Goal: Transaction & Acquisition: Purchase product/service

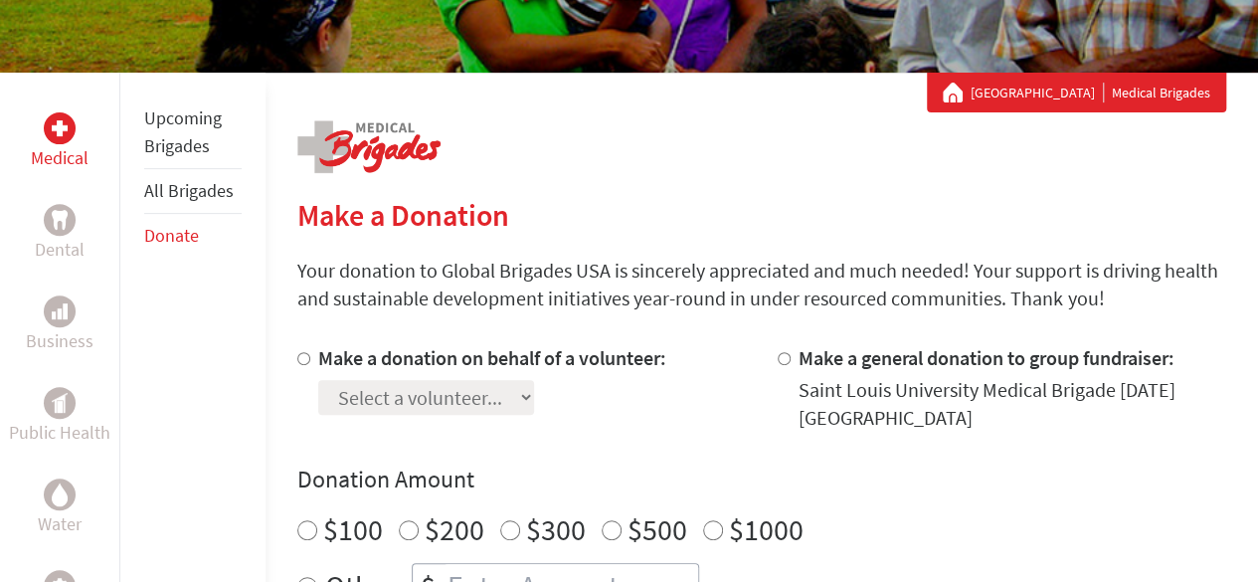
scroll to position [398, 0]
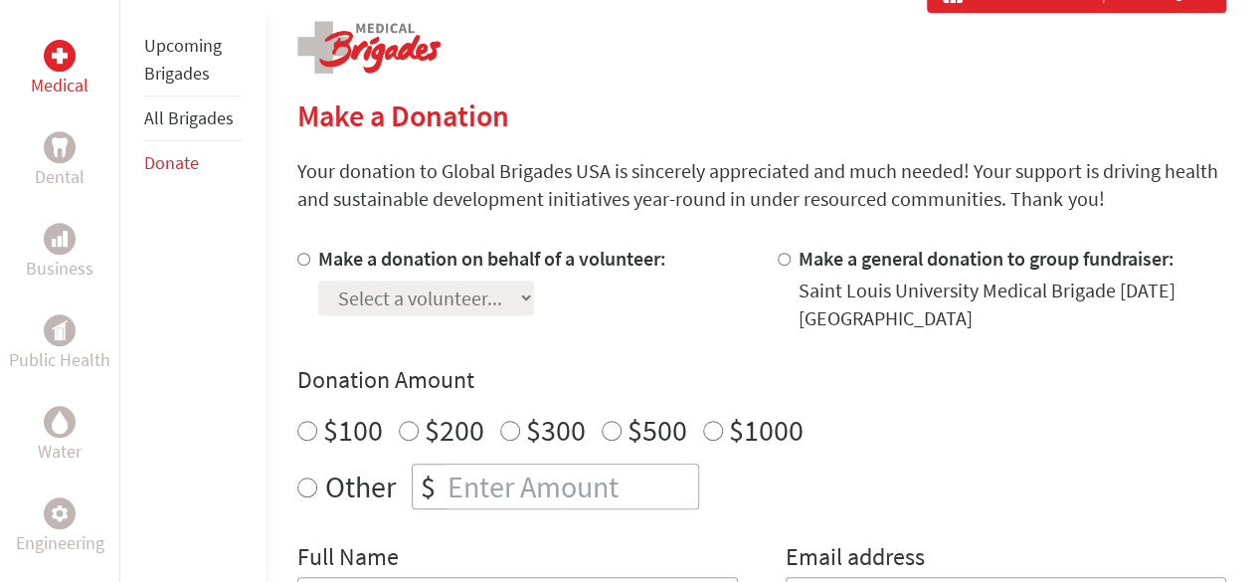
click at [404, 262] on label "Make a donation on behalf of a volunteer:" at bounding box center [492, 258] width 348 height 25
click at [310, 262] on input "Make a donation on behalf of a volunteer:" at bounding box center [303, 259] width 13 height 13
radio input "true"
click at [493, 301] on select "Select a volunteer... [PERSON_NAME]" at bounding box center [426, 297] width 216 height 35
select select "50281CCD-56EC-11EE-850A-42010A8A0021"
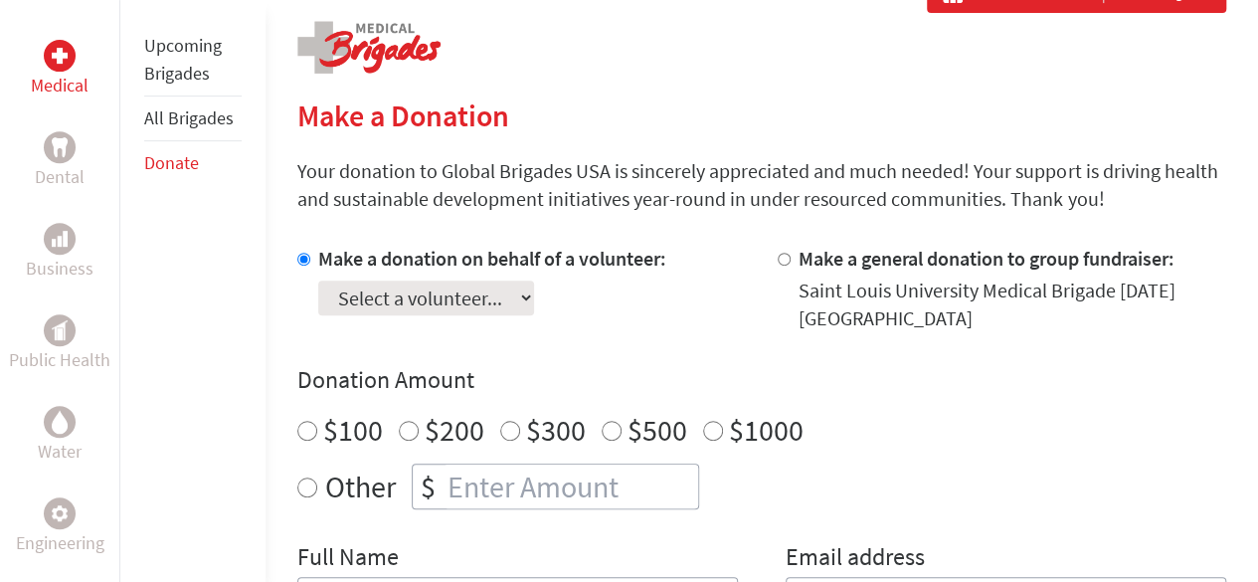
click at [318, 280] on select "Select a volunteer... [PERSON_NAME]" at bounding box center [426, 297] width 216 height 35
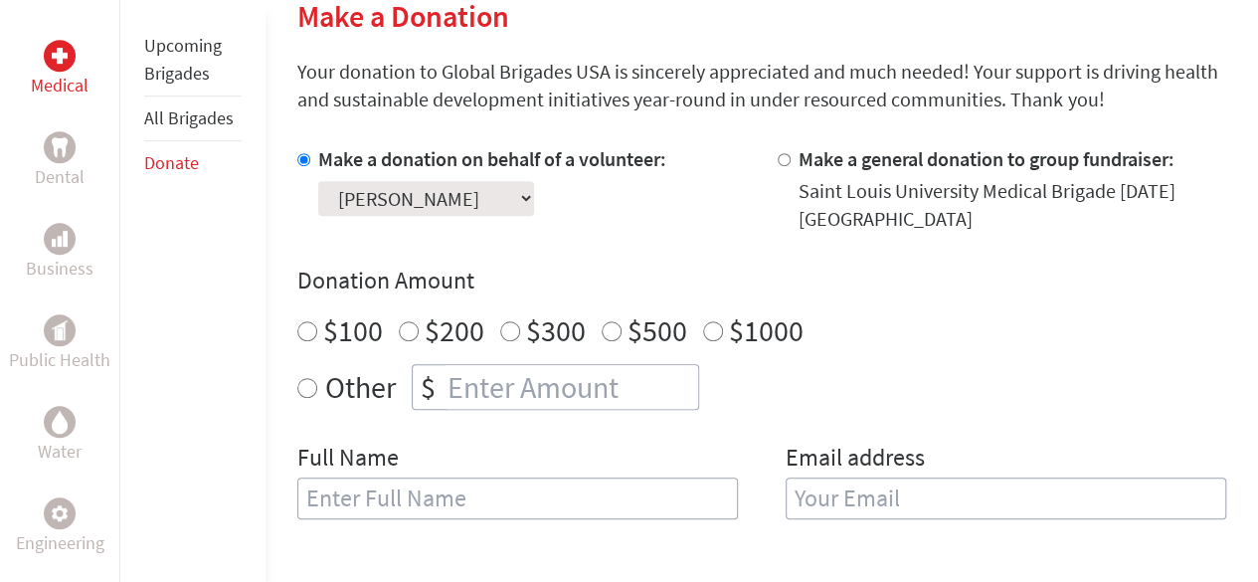
scroll to position [597, 0]
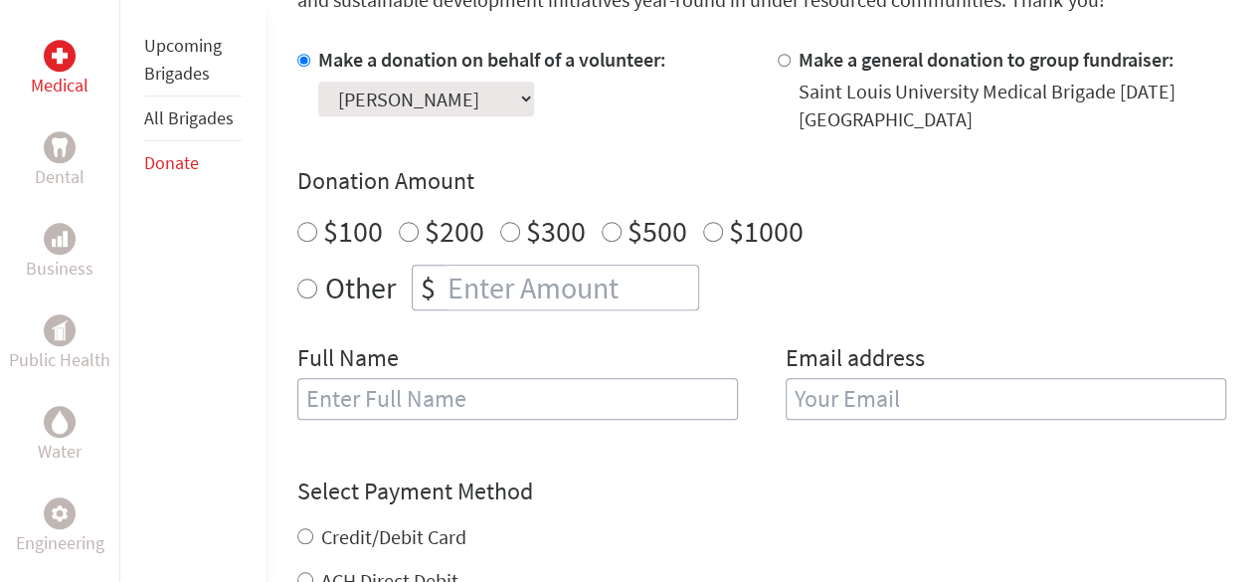
click at [785, 59] on input "Make a general donation to group fundraiser:" at bounding box center [784, 60] width 13 height 13
radio input "true"
click at [301, 60] on input "Make a donation on behalf of a volunteer:" at bounding box center [303, 60] width 13 height 13
radio input "true"
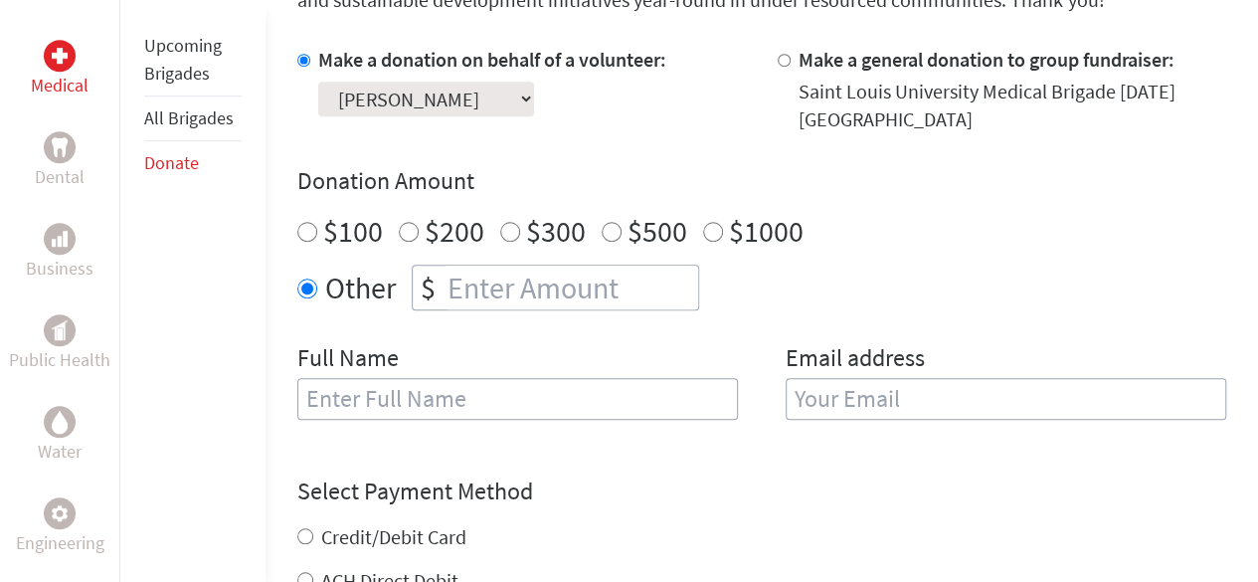
click at [468, 283] on input "number" at bounding box center [570, 287] width 255 height 44
type input "250"
click at [717, 273] on div "Other $ 250" at bounding box center [761, 287] width 929 height 46
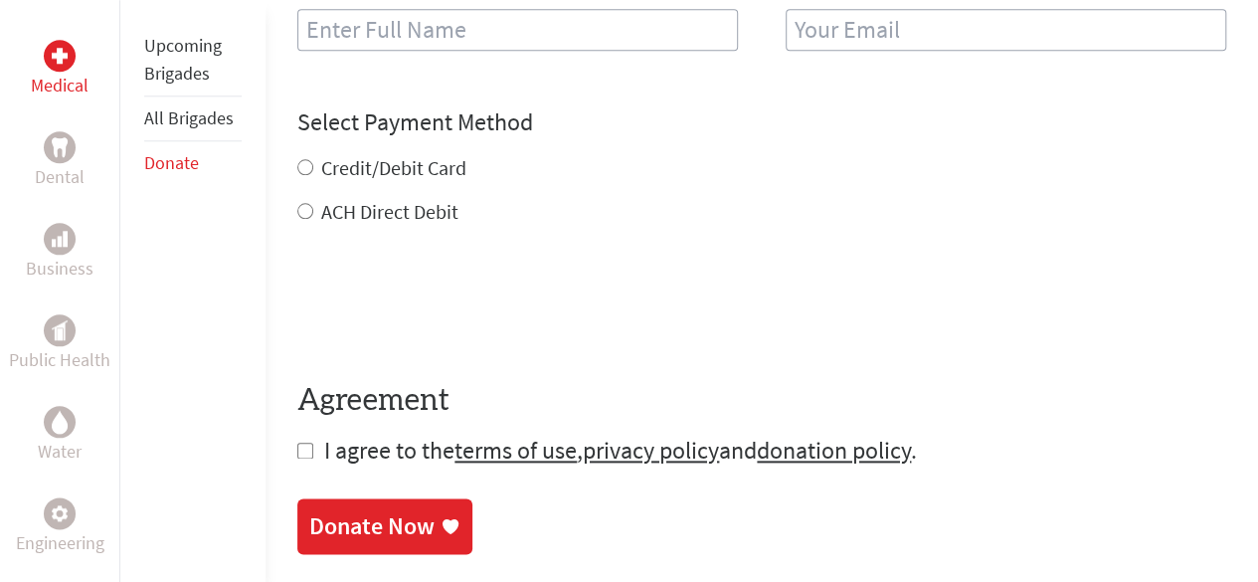
scroll to position [994, 0]
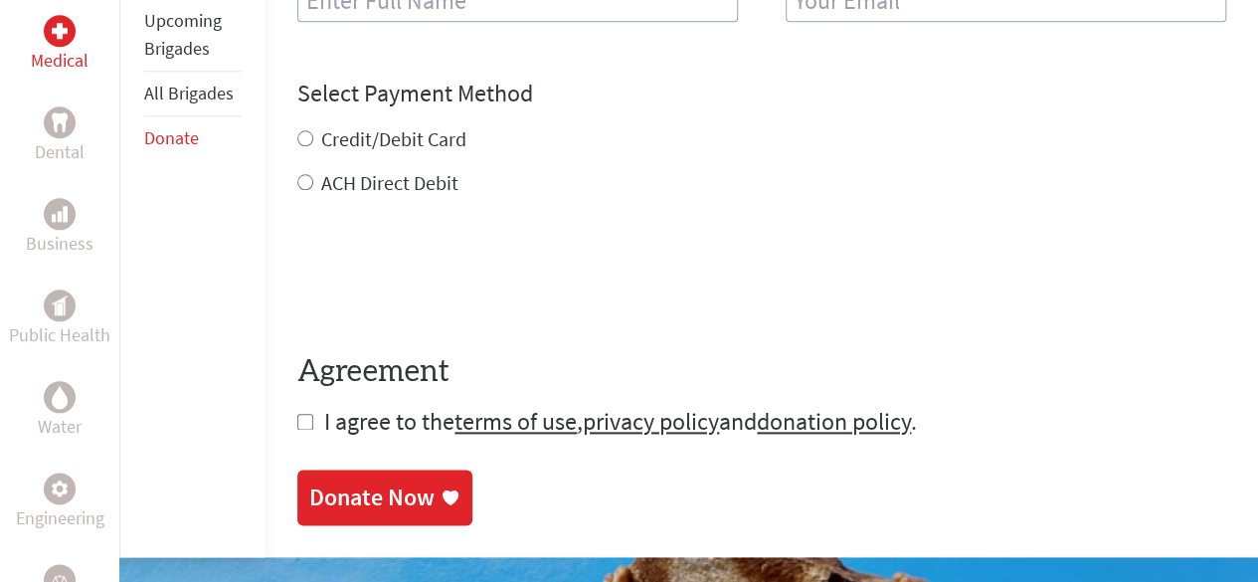
click at [416, 142] on label "Credit/Debit Card" at bounding box center [393, 138] width 145 height 25
click at [313, 142] on input "Credit/Debit Card" at bounding box center [305, 138] width 16 height 16
radio input "true"
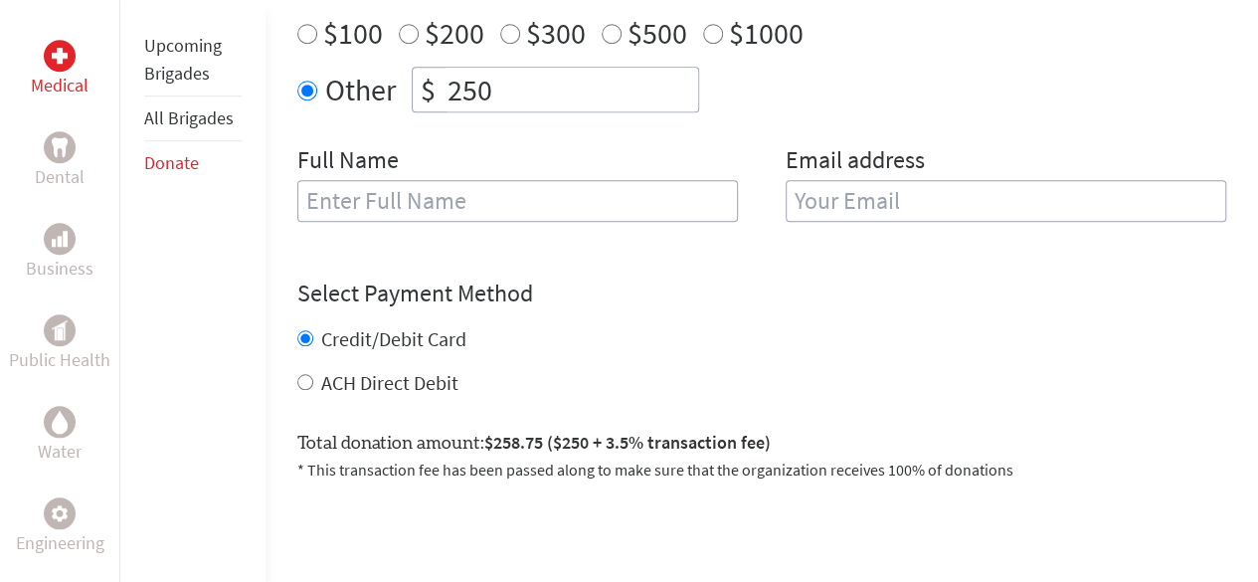
scroll to position [795, 0]
drag, startPoint x: 515, startPoint y: 448, endPoint x: 553, endPoint y: 444, distance: 38.0
click at [553, 444] on span "$258.75 ($250 + 3.5% transaction fee)" at bounding box center [627, 441] width 286 height 23
click at [624, 361] on div "Credit/Debit Card ACH Direct Debit" at bounding box center [761, 360] width 929 height 72
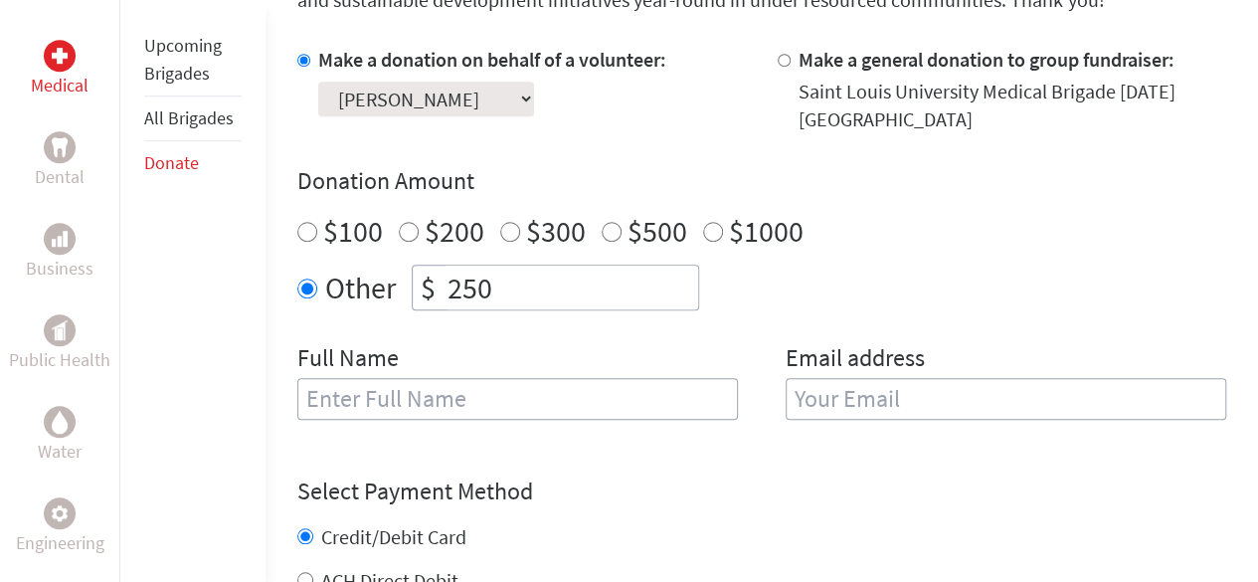
scroll to position [0, 0]
drag, startPoint x: 516, startPoint y: 280, endPoint x: 409, endPoint y: 301, distance: 109.4
click at [409, 301] on div "Other $ 250" at bounding box center [761, 287] width 929 height 46
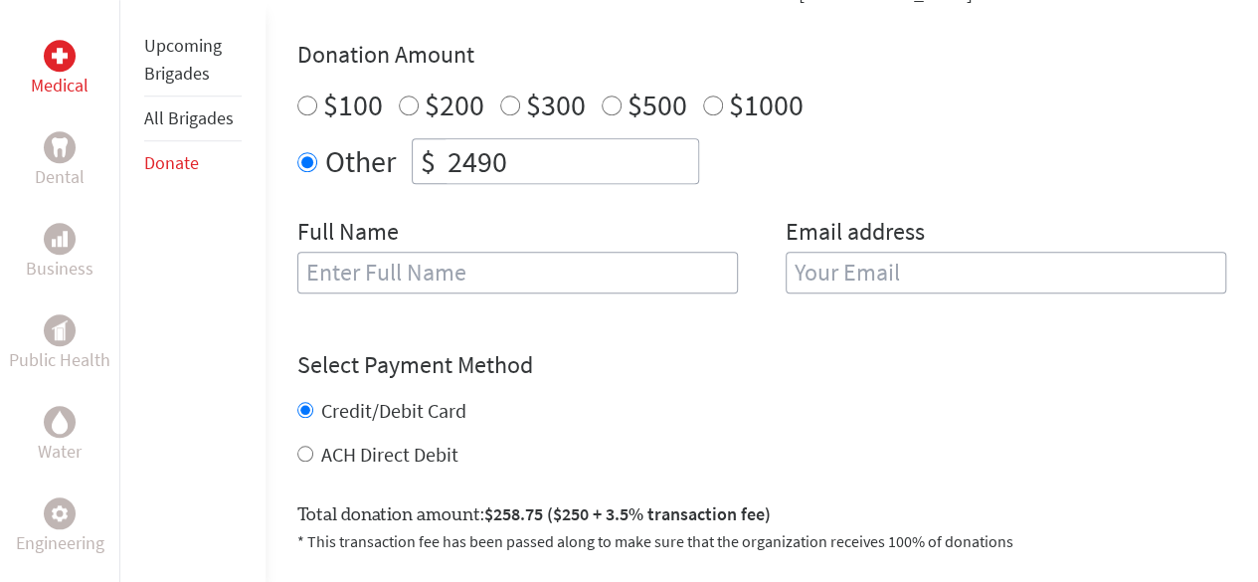
scroll to position [795, 0]
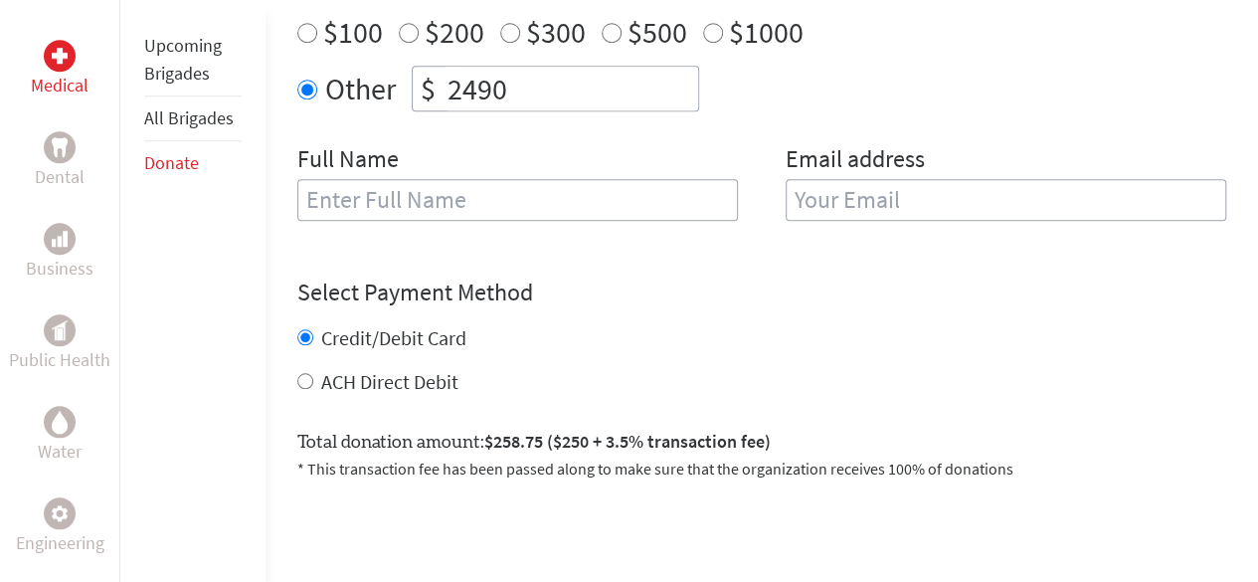
type input "2490"
click at [793, 412] on div "Total donation amount: $2577.15 ($2490 + 3.5% transaction fee) * This transacti…" at bounding box center [761, 446] width 929 height 69
click at [391, 383] on label "ACH Direct Debit" at bounding box center [389, 381] width 137 height 25
click at [313, 383] on input "ACH Direct Debit" at bounding box center [305, 381] width 16 height 16
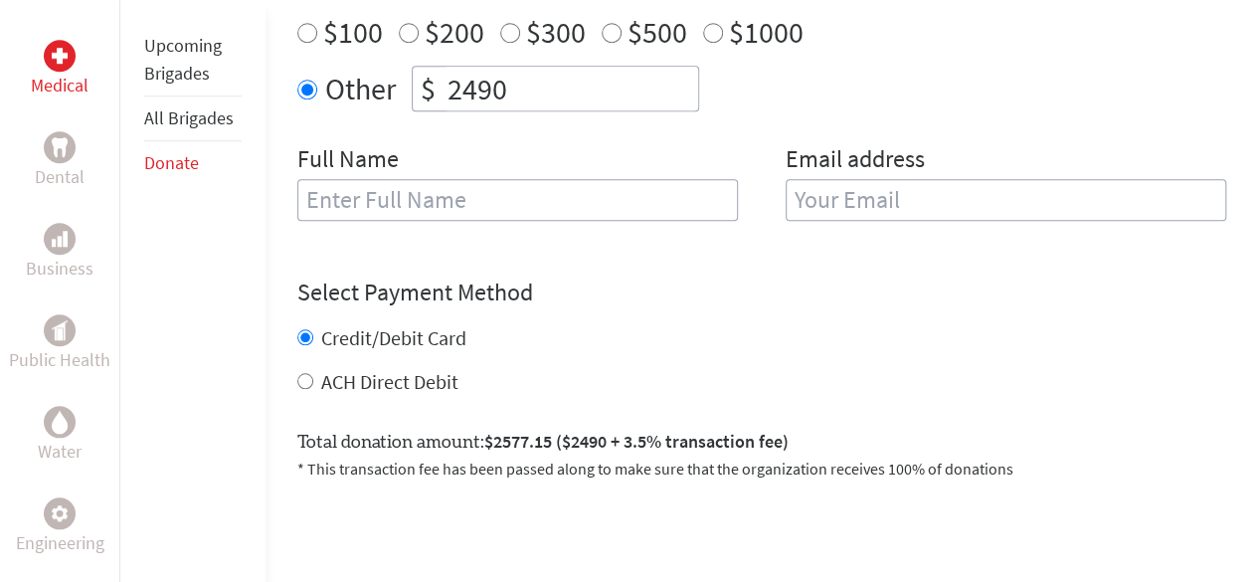
radio input "true"
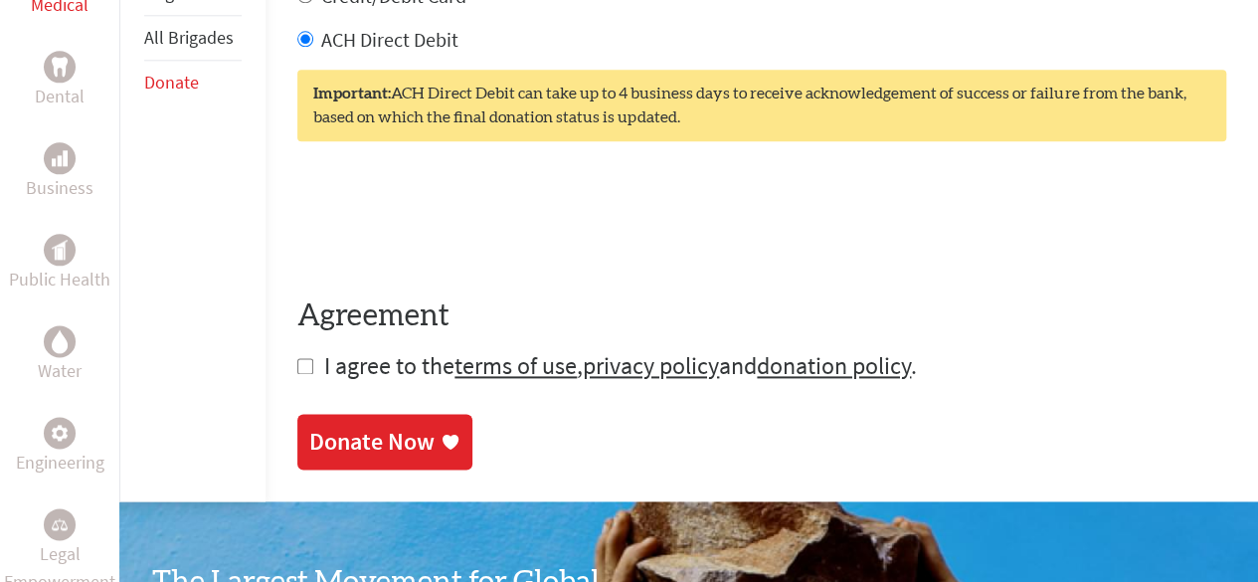
scroll to position [994, 0]
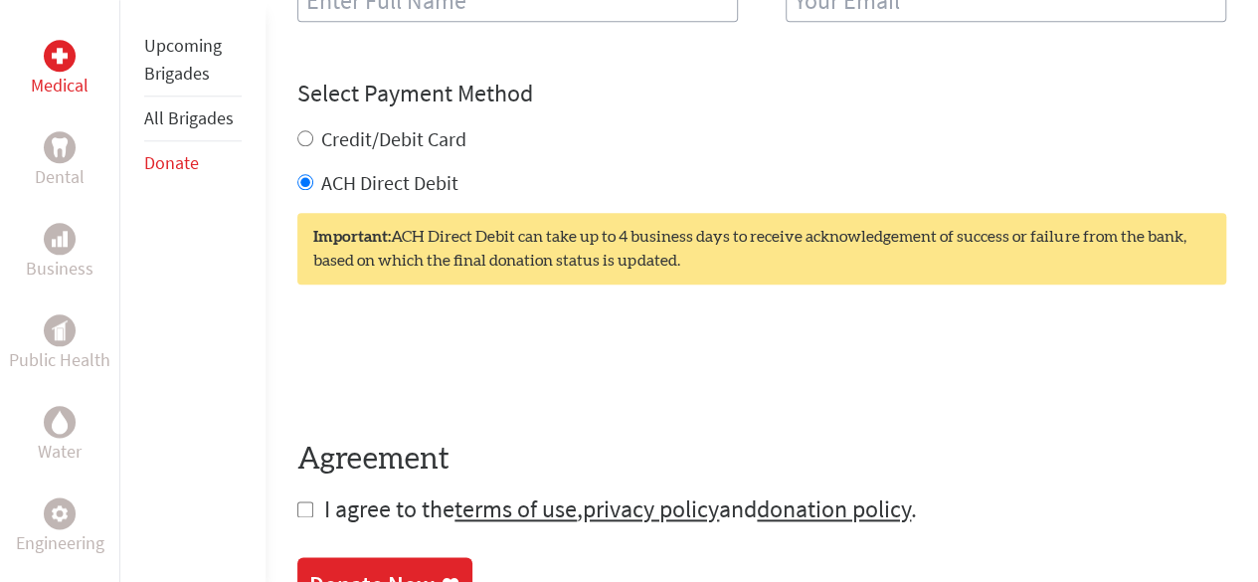
click at [308, 188] on input "ACH Direct Debit" at bounding box center [305, 182] width 16 height 16
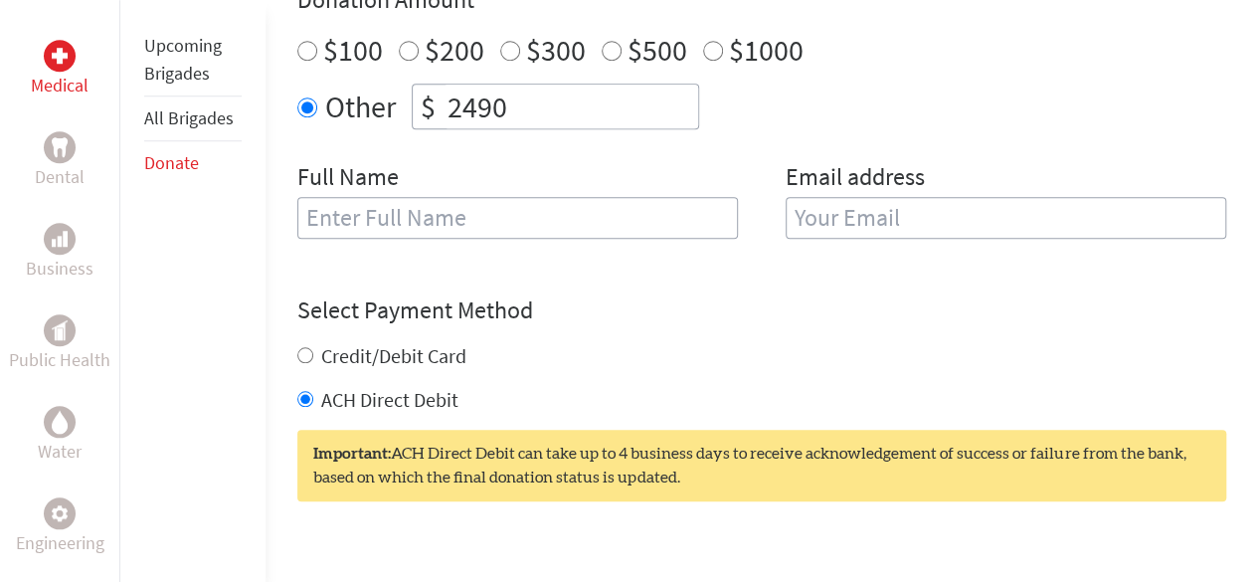
scroll to position [696, 0]
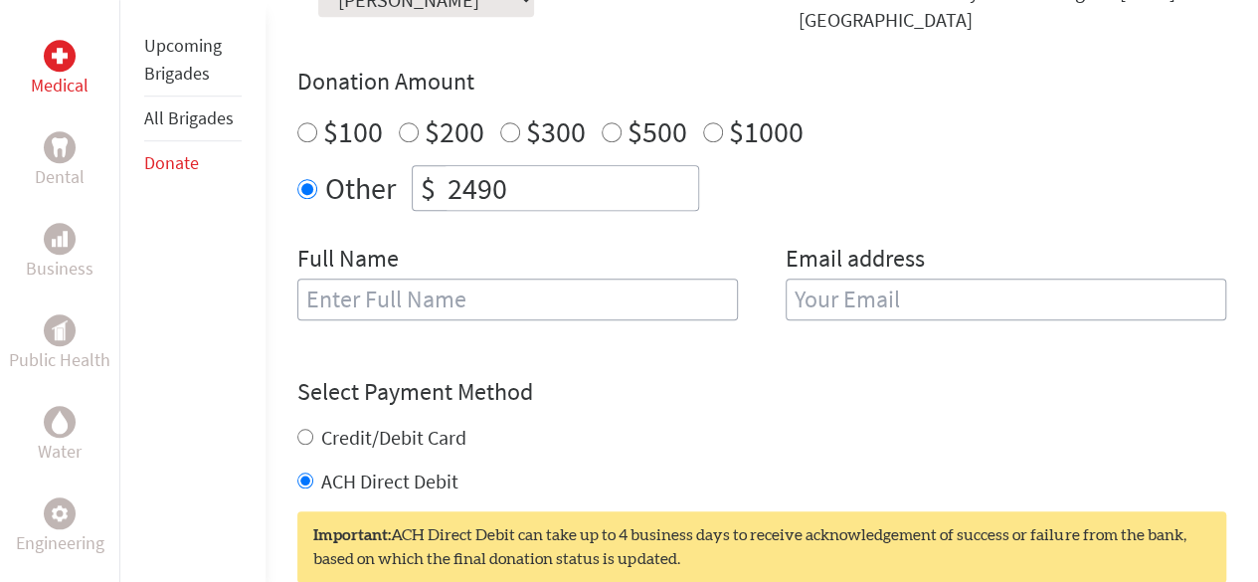
drag, startPoint x: 462, startPoint y: 184, endPoint x: 427, endPoint y: 199, distance: 38.8
click at [422, 196] on div "$ 2490" at bounding box center [555, 188] width 287 height 46
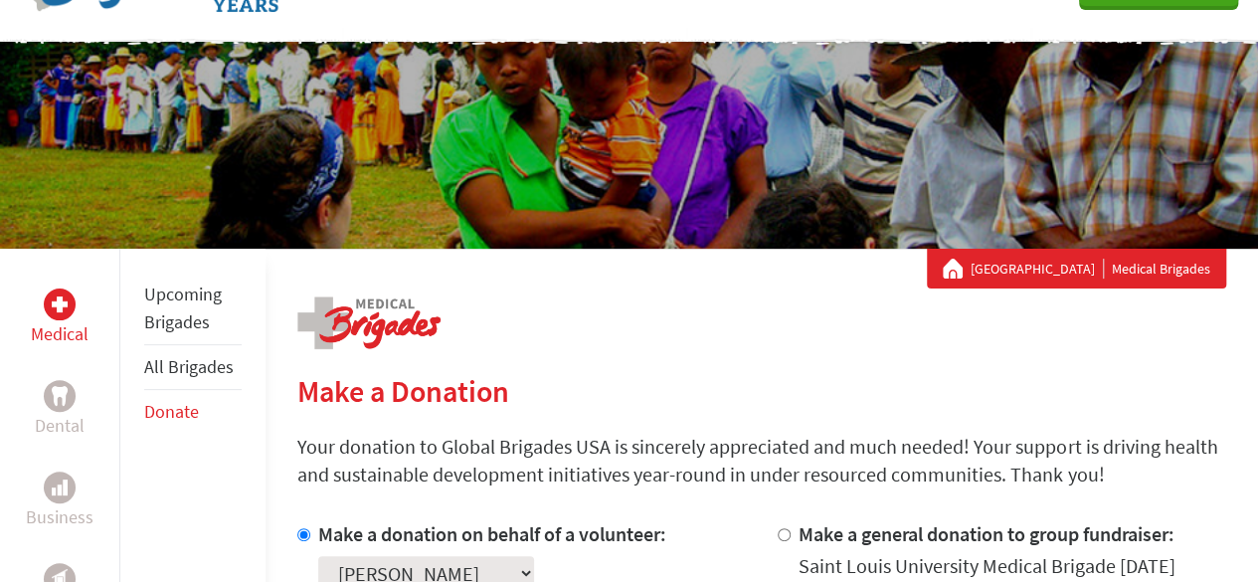
scroll to position [0, 0]
